Goal: Transaction & Acquisition: Purchase product/service

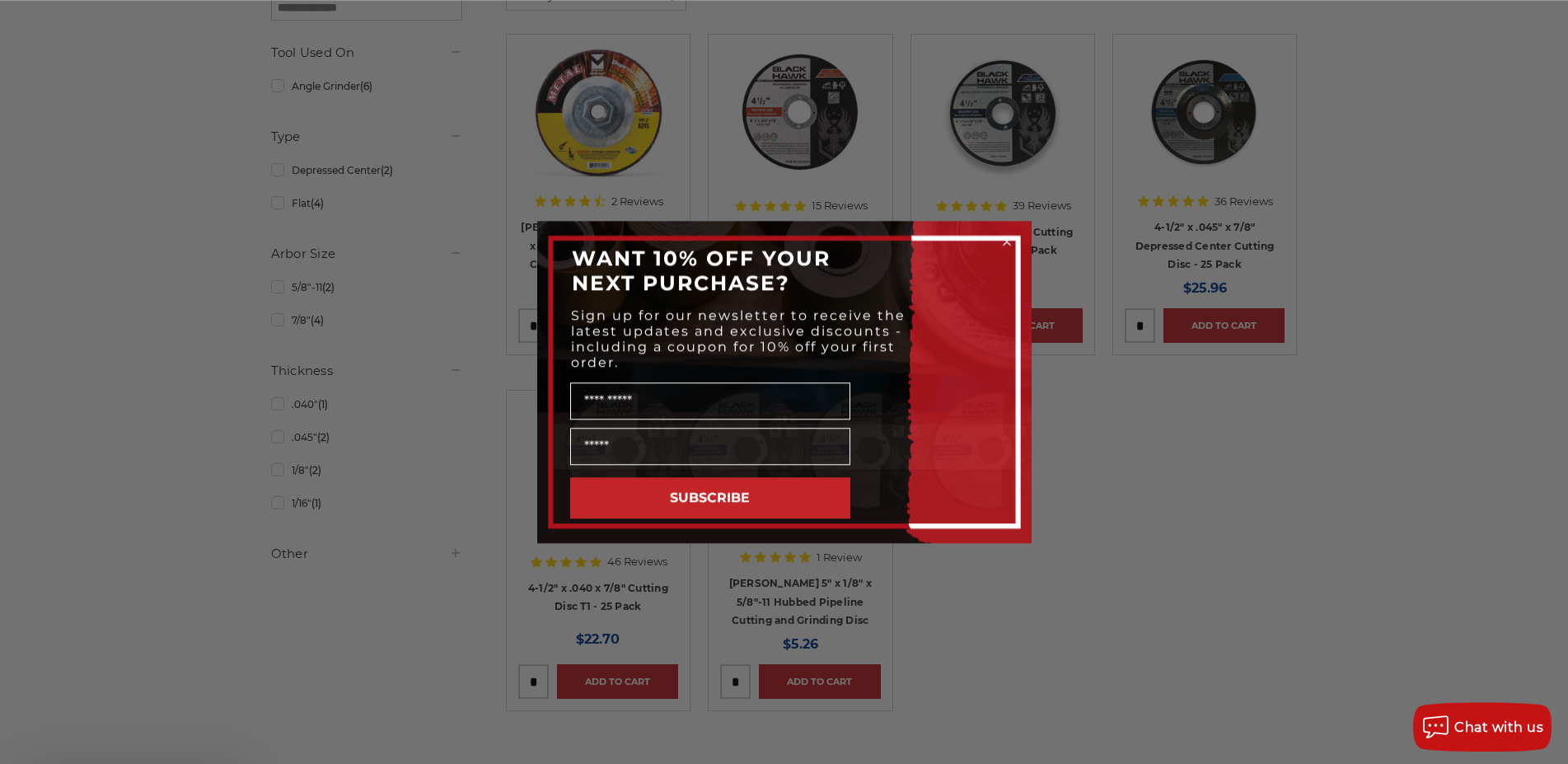
scroll to position [336, 0]
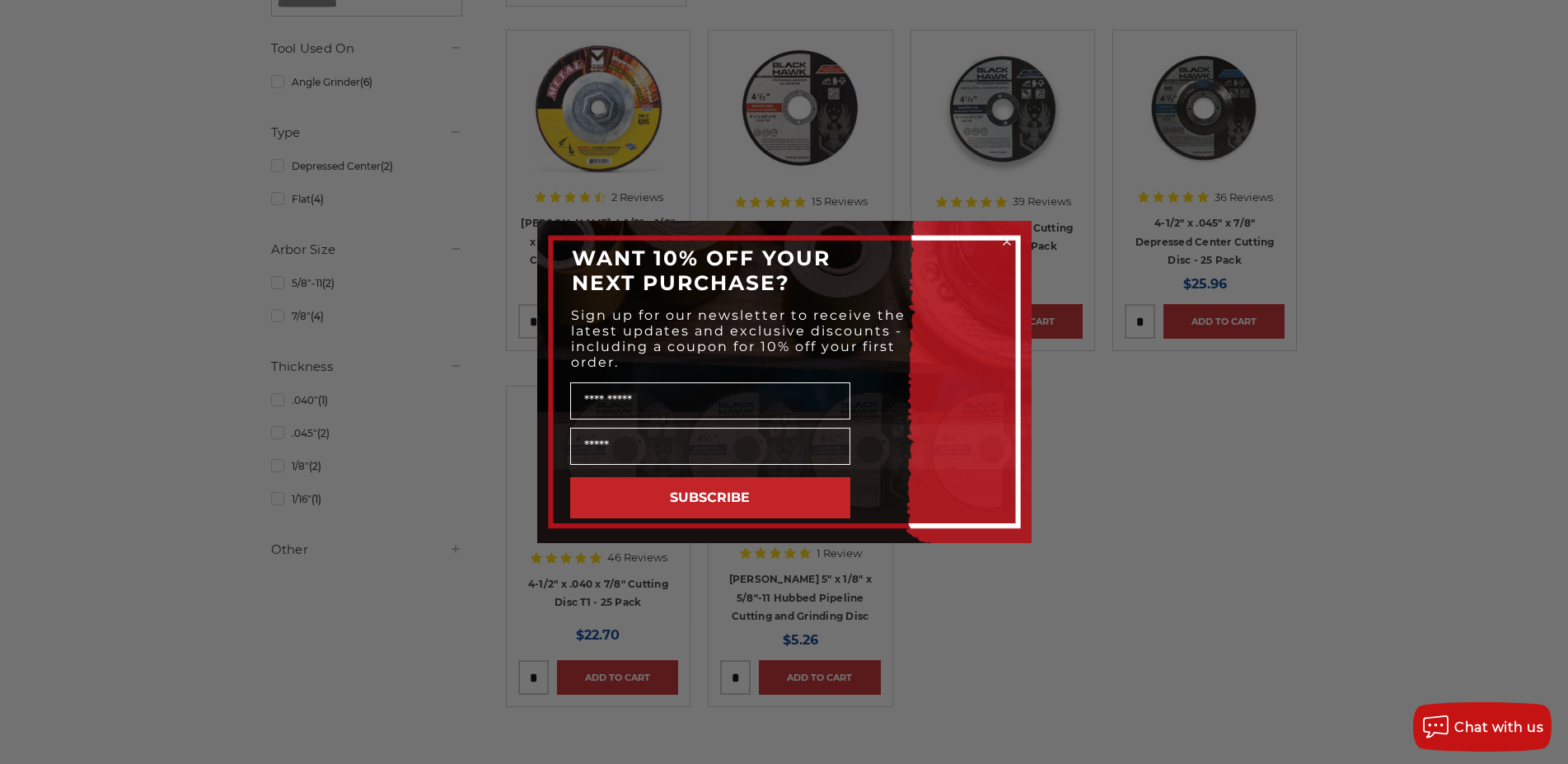
click at [1008, 243] on icon "Close dialog" at bounding box center [1007, 242] width 7 height 7
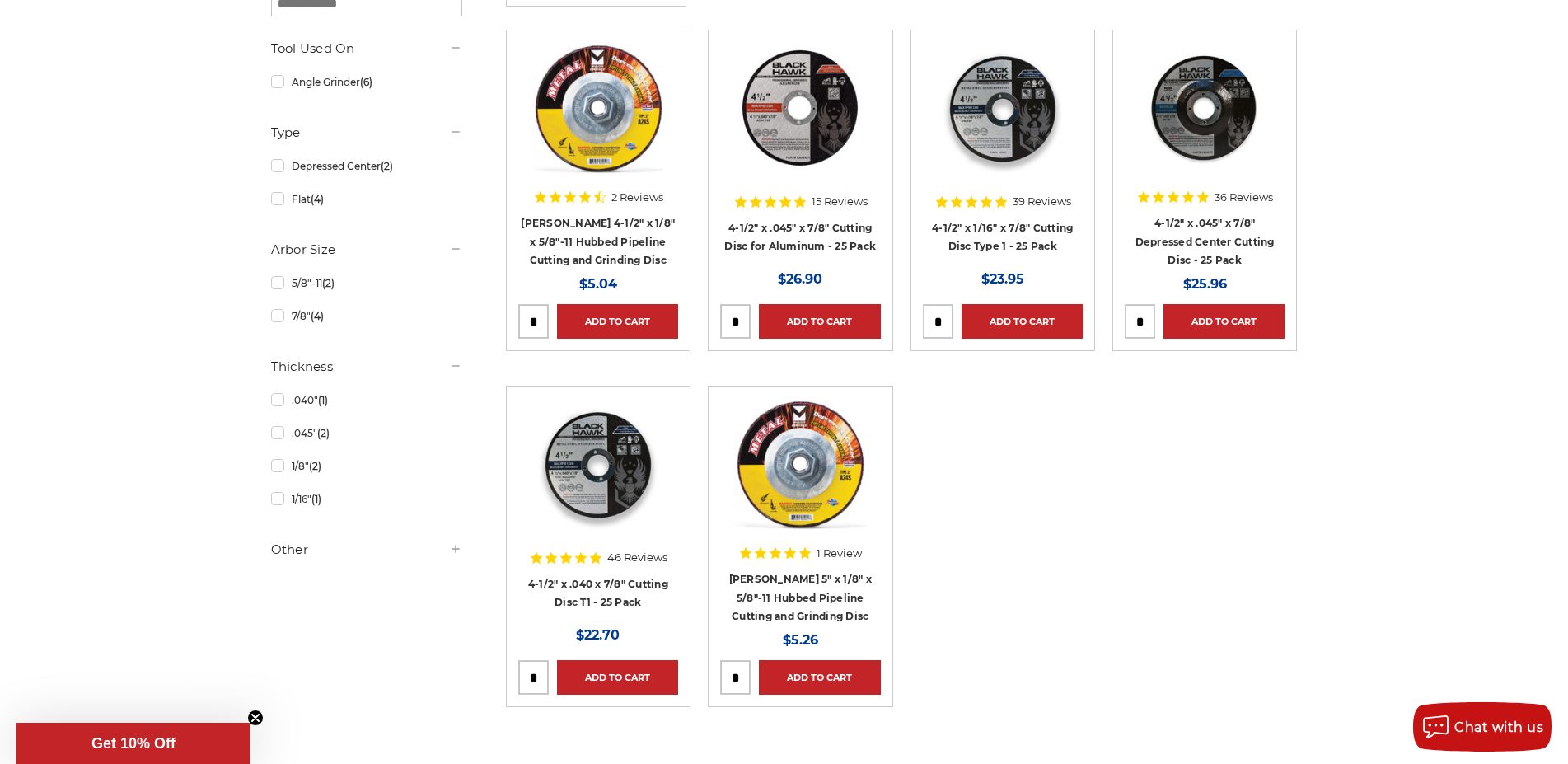
scroll to position [168, 0]
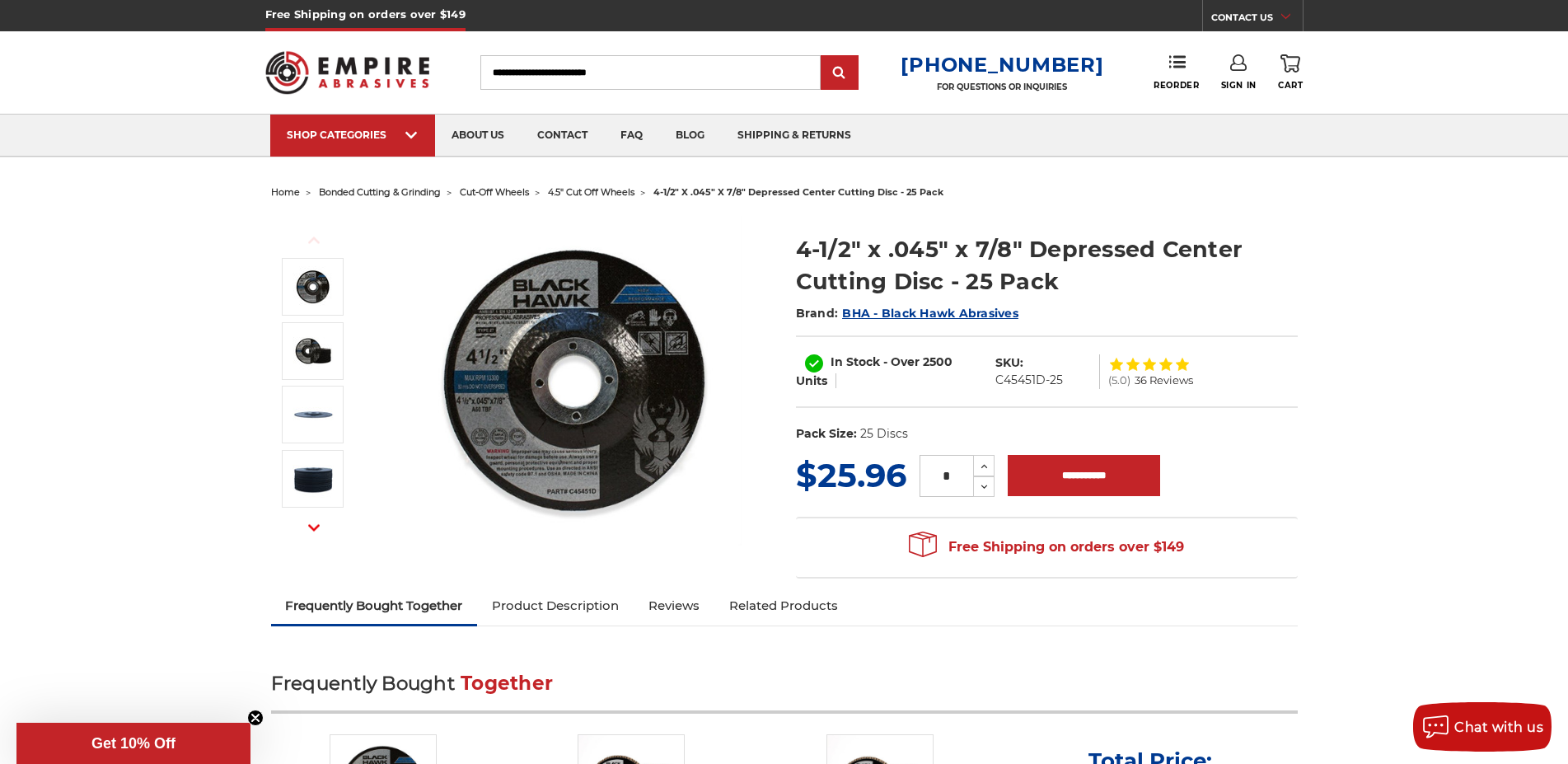
drag, startPoint x: 798, startPoint y: 253, endPoint x: 1021, endPoint y: 270, distance: 223.6
